Goal: Information Seeking & Learning: Learn about a topic

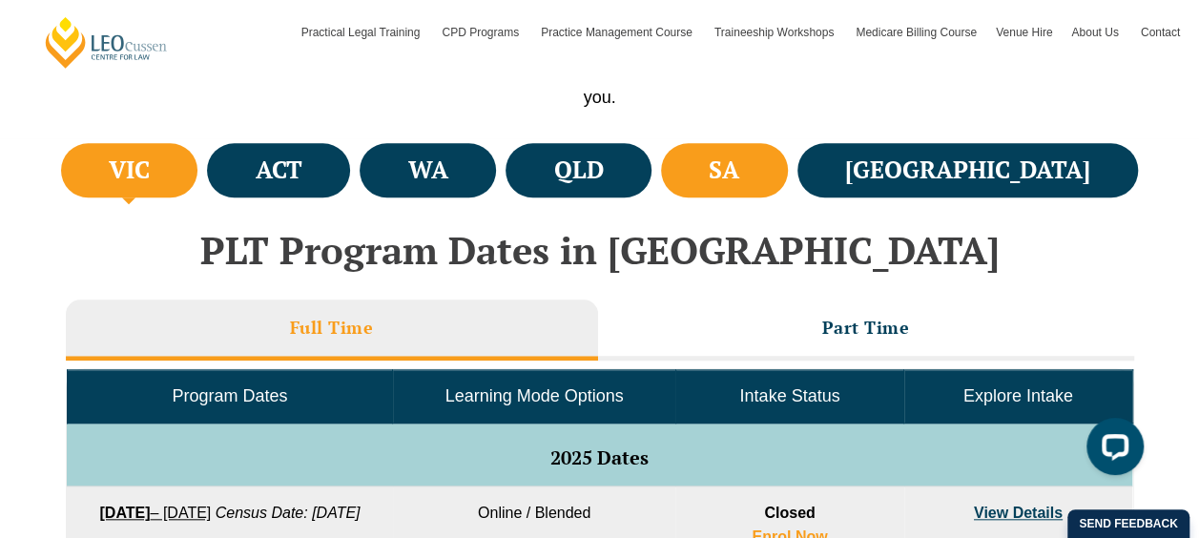
click at [788, 166] on li "SA" at bounding box center [724, 170] width 127 height 54
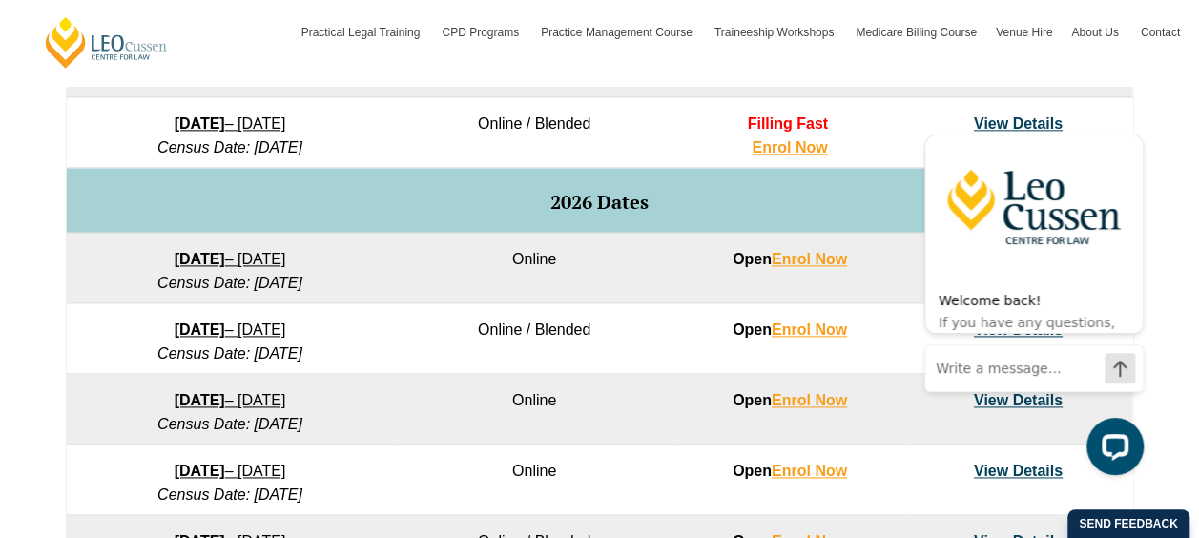
scroll to position [1119, 0]
click at [457, 309] on td "Online / Blended" at bounding box center [534, 337] width 282 height 71
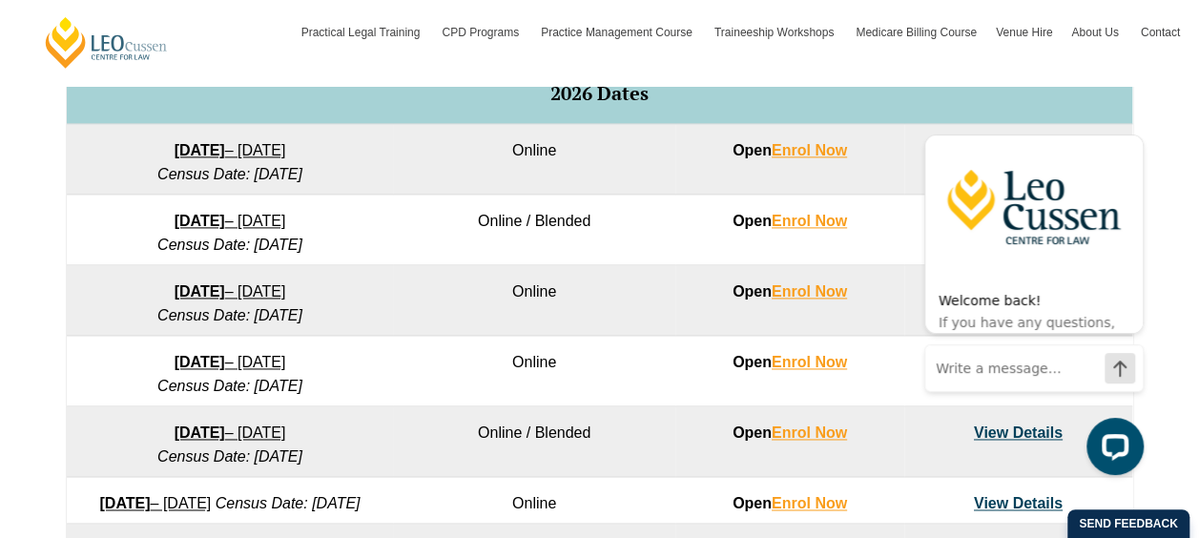
scroll to position [1229, 0]
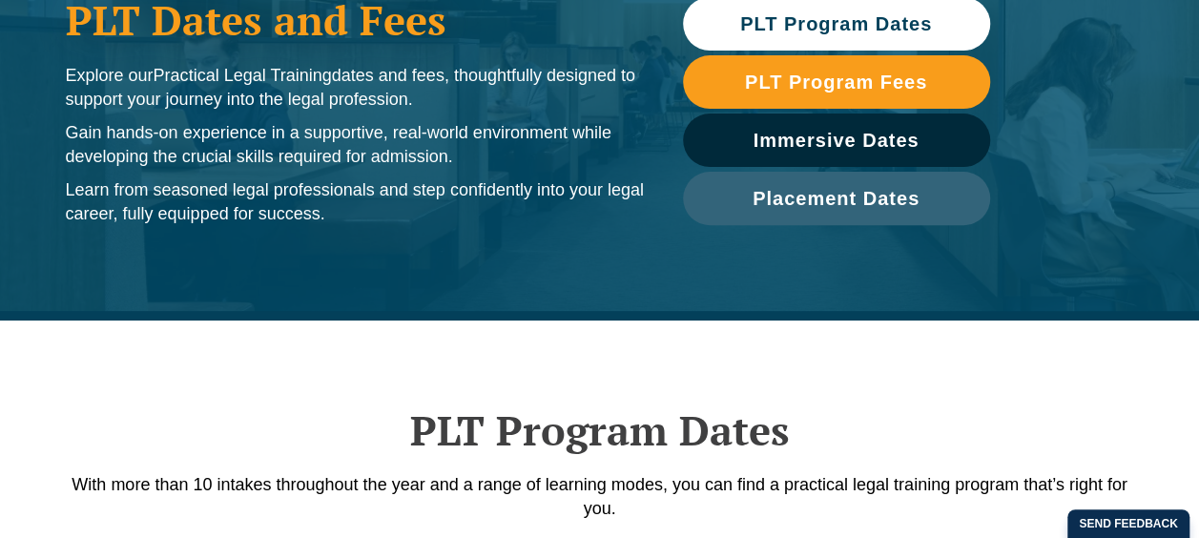
scroll to position [249, 0]
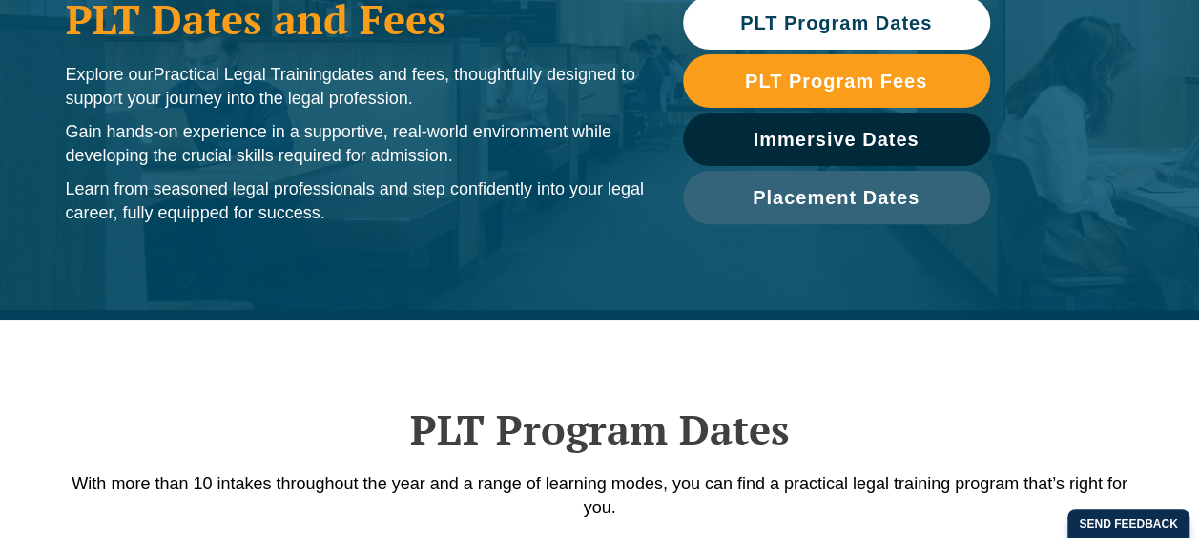
drag, startPoint x: 0, startPoint y: 0, endPoint x: 416, endPoint y: 189, distance: 456.6
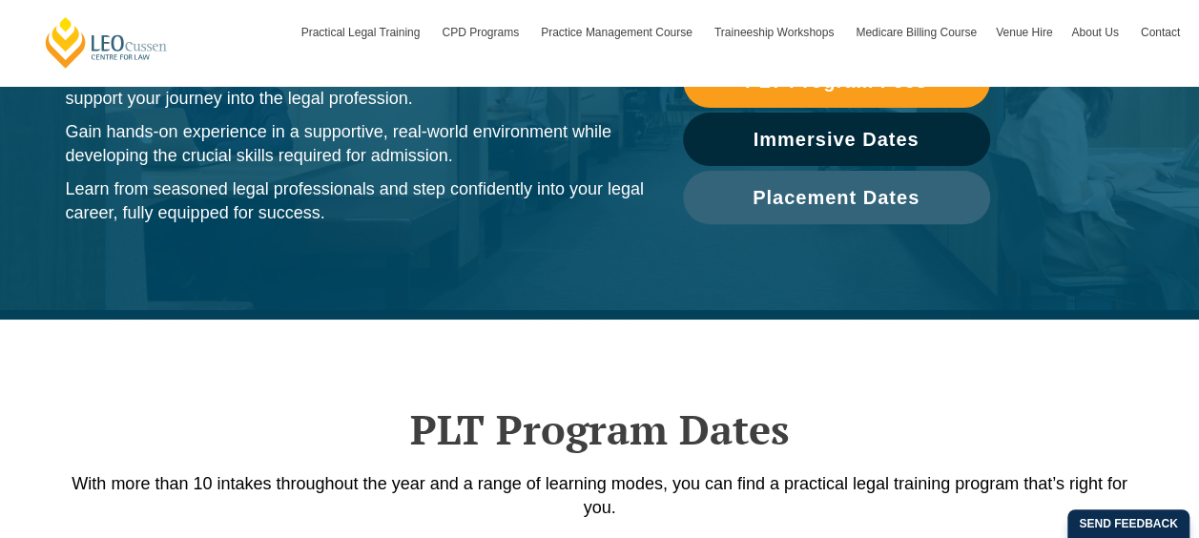
drag, startPoint x: 416, startPoint y: 189, endPoint x: 831, endPoint y: 366, distance: 451.1
click at [831, 366] on div "PLT Program Dates With more than 10 intakes throughout the year and a range of …" at bounding box center [599, 433] width 1087 height 229
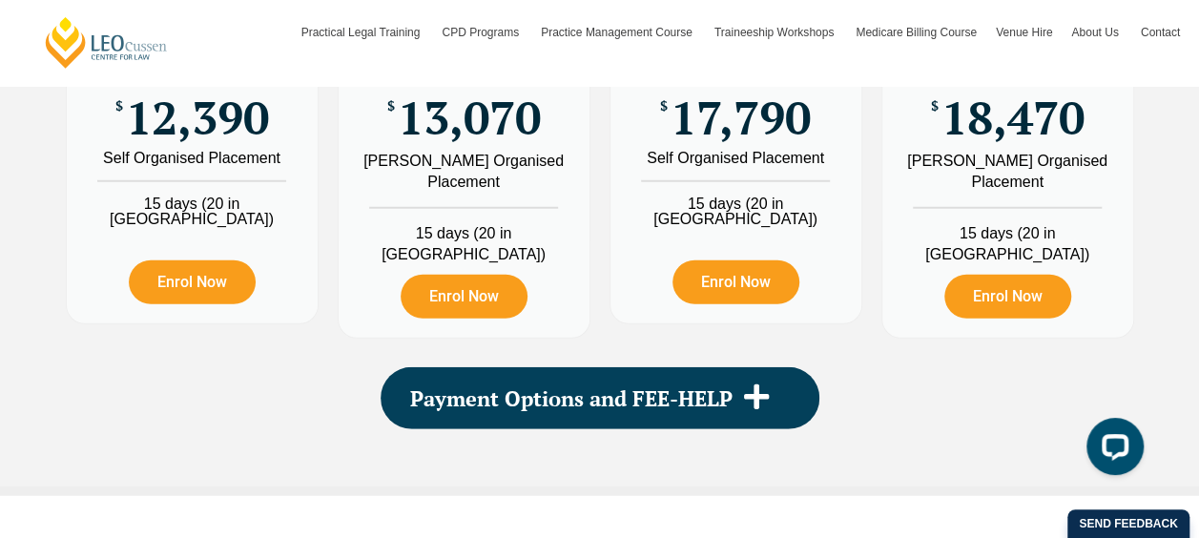
scroll to position [2417, 0]
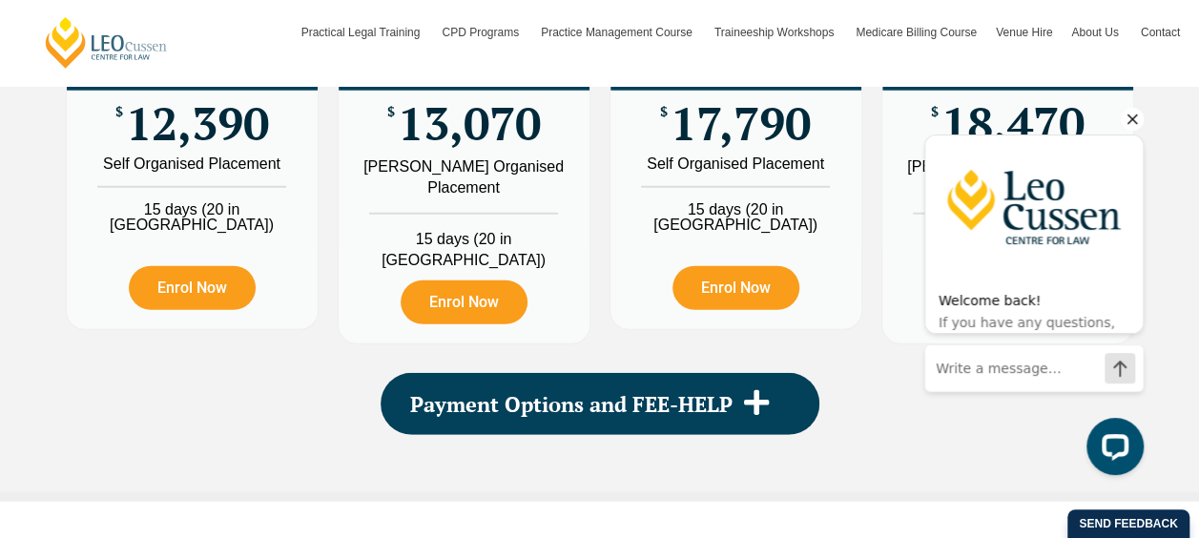
click at [1132, 121] on icon "Hide greeting" at bounding box center [1131, 119] width 23 height 23
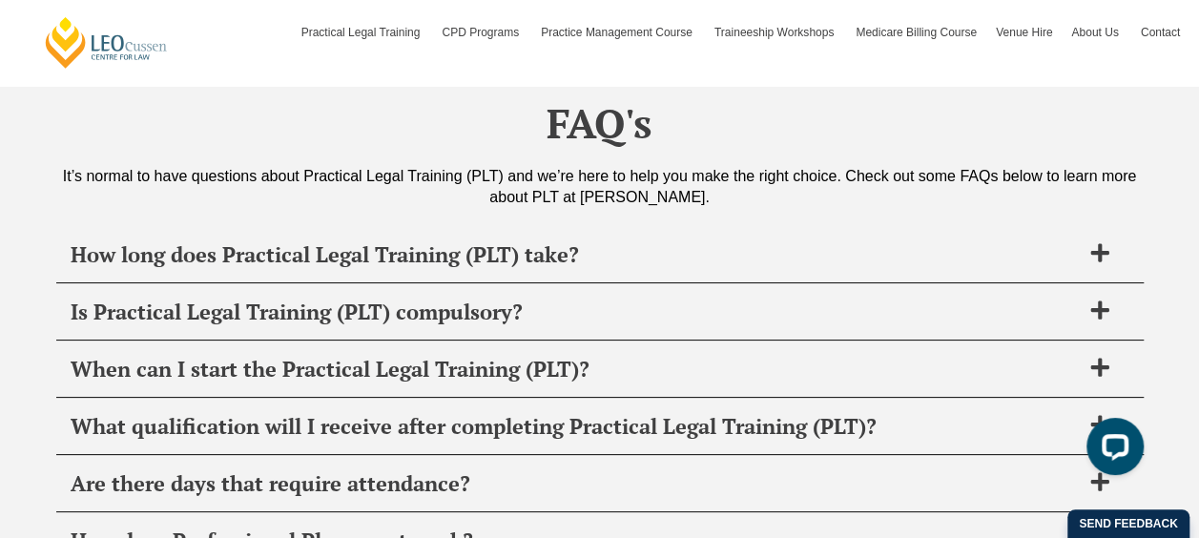
scroll to position [7326, 0]
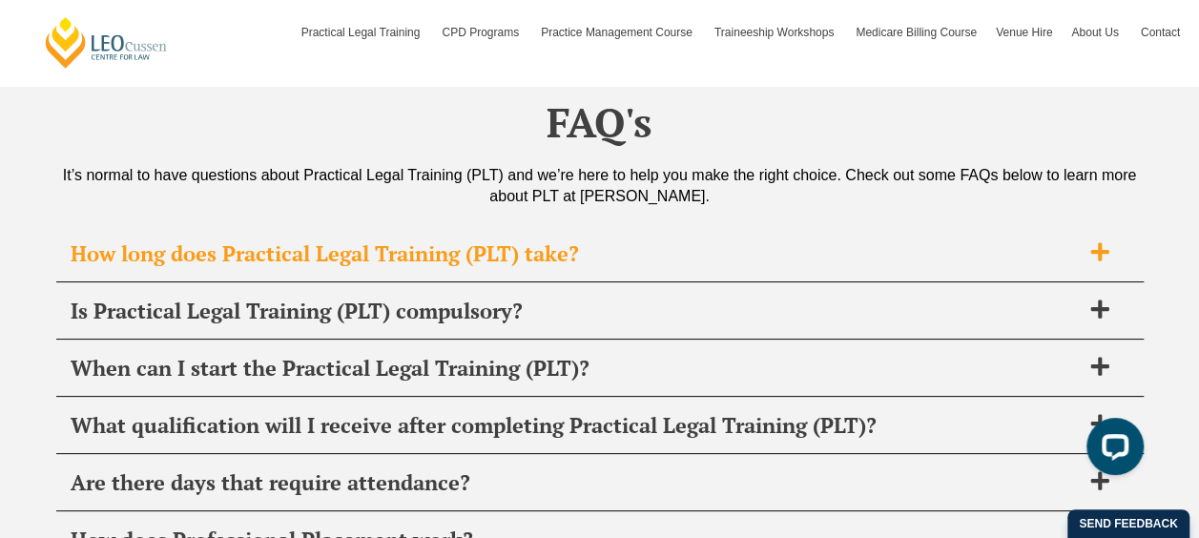
click at [635, 240] on span "How long does Practical Legal Training (PLT) take?" at bounding box center [575, 253] width 1009 height 27
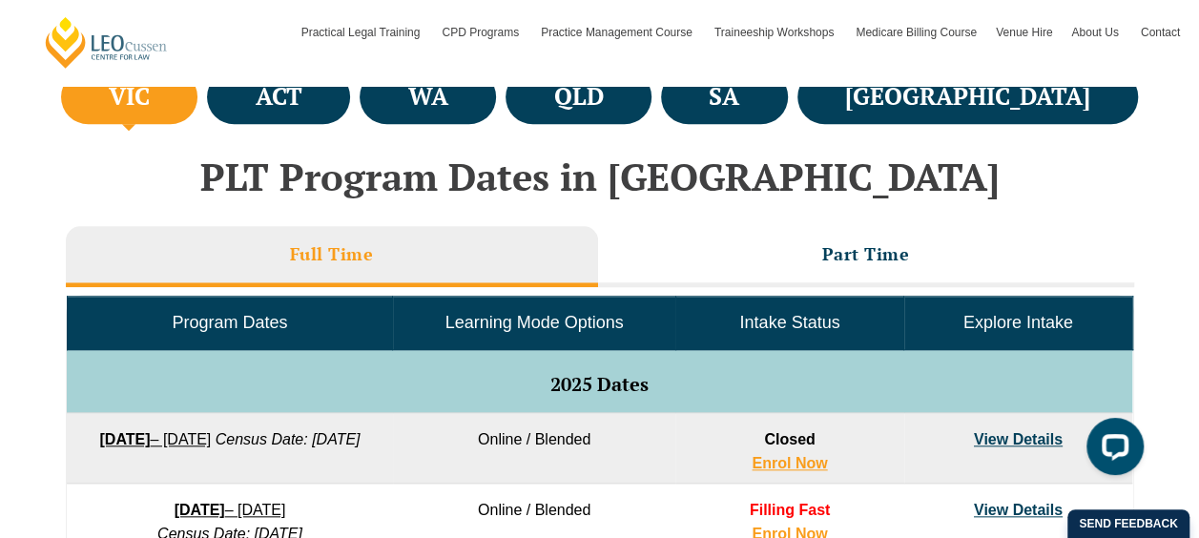
scroll to position [664, 0]
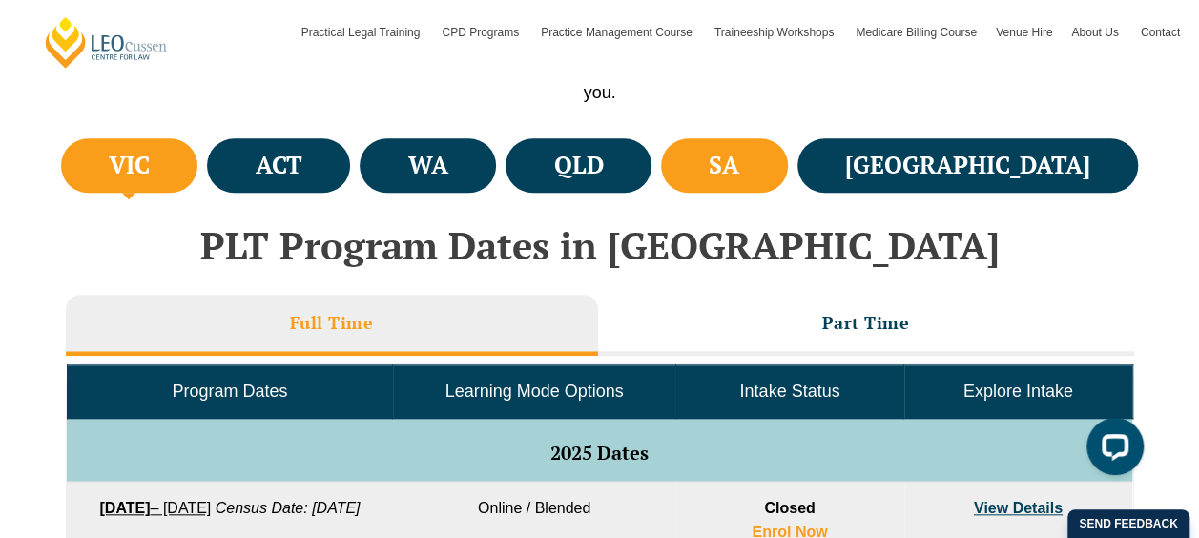
click at [788, 154] on li "SA" at bounding box center [724, 165] width 127 height 54
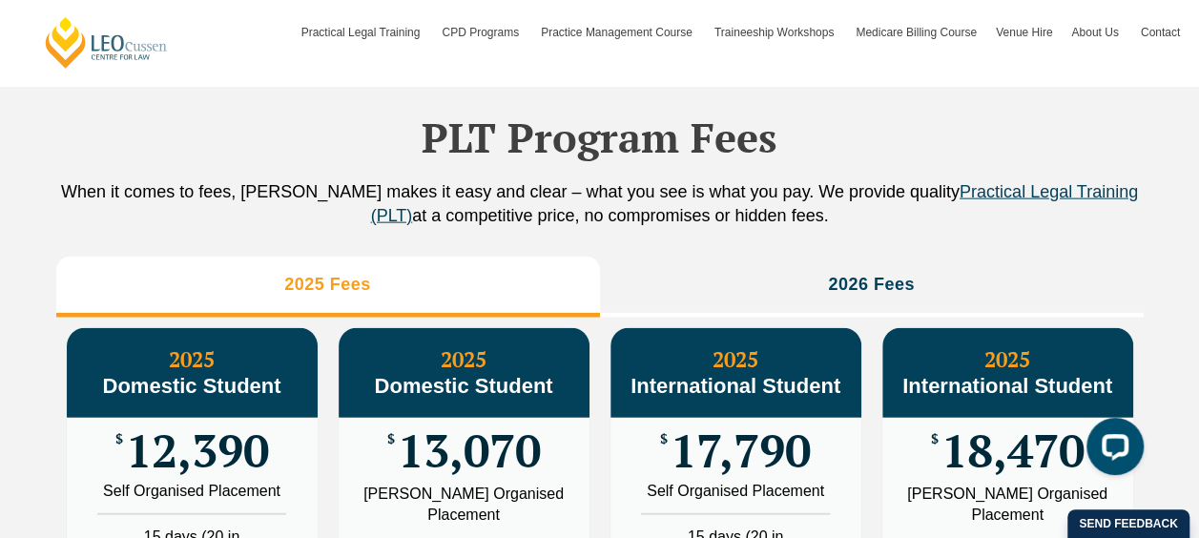
scroll to position [2275, 0]
